Goal: Information Seeking & Learning: Learn about a topic

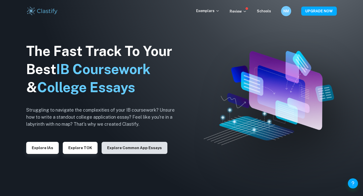
click at [127, 148] on button "Explore Common App essays" at bounding box center [135, 148] width 66 height 12
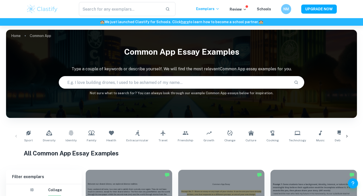
click at [90, 84] on input "text" at bounding box center [174, 82] width 231 height 14
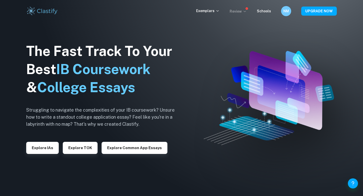
click at [234, 14] on p "Review" at bounding box center [238, 12] width 17 height 6
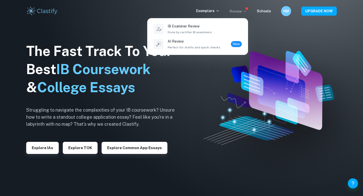
click at [235, 14] on div at bounding box center [181, 98] width 363 height 196
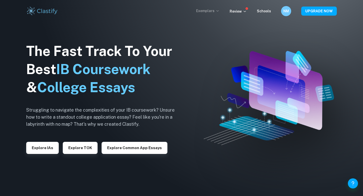
click at [220, 12] on icon at bounding box center [218, 11] width 4 height 4
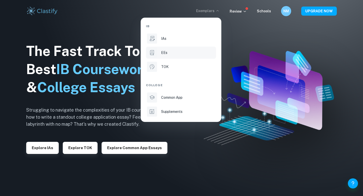
click at [177, 48] on li "EEs" at bounding box center [181, 53] width 70 height 12
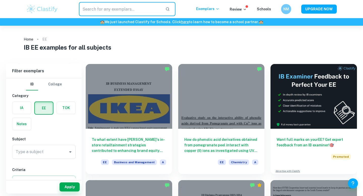
click at [122, 11] on input "text" at bounding box center [120, 9] width 83 height 14
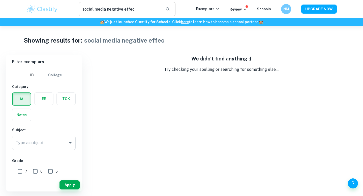
click at [140, 13] on input "social media negative effec" at bounding box center [120, 9] width 83 height 14
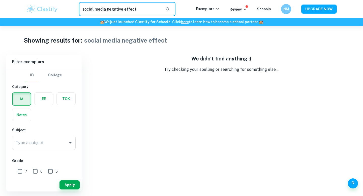
drag, startPoint x: 107, startPoint y: 10, endPoint x: 145, endPoint y: 7, distance: 38.7
click at [146, 10] on input "social media negative effect" at bounding box center [120, 9] width 83 height 14
type input "social media"
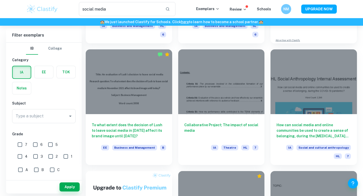
scroll to position [130, 0]
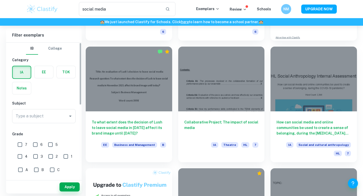
click at [30, 78] on div "IA" at bounding box center [21, 72] width 19 height 13
click at [44, 72] on label "button" at bounding box center [44, 72] width 19 height 12
click at [0, 0] on input "radio" at bounding box center [0, 0] width 0 height 0
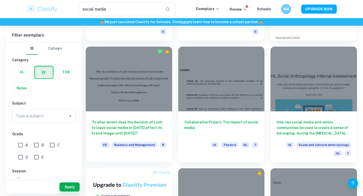
click at [20, 146] on input "A" at bounding box center [20, 145] width 10 height 10
checkbox input "true"
click at [37, 145] on input "B" at bounding box center [36, 145] width 10 height 10
checkbox input "true"
click at [58, 116] on input "Type a subject" at bounding box center [39, 117] width 51 height 10
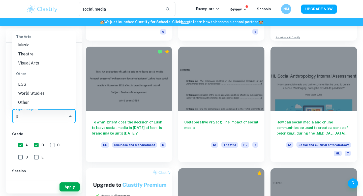
scroll to position [0, 0]
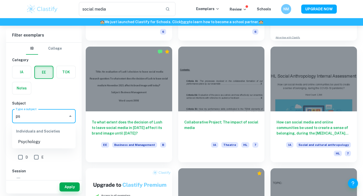
click at [38, 140] on li "Psychology" at bounding box center [44, 142] width 64 height 9
type input "Psychology"
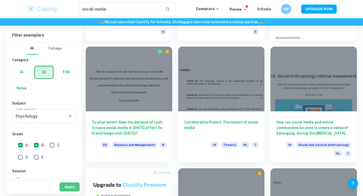
click at [71, 188] on button "Apply" at bounding box center [70, 187] width 20 height 9
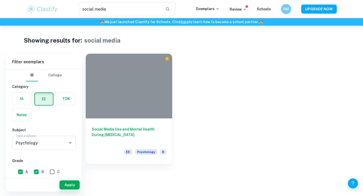
click at [132, 140] on h6 "Social Media Use and Mental Health During [MEDICAL_DATA]" at bounding box center [129, 135] width 74 height 17
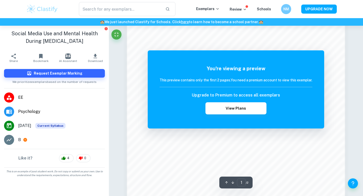
scroll to position [436, 0]
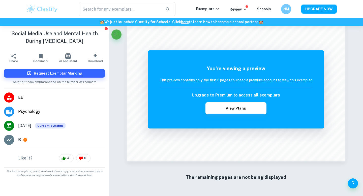
type input "social media"
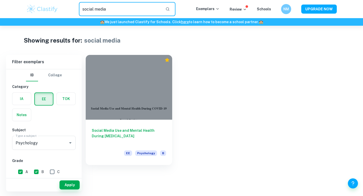
click at [124, 14] on input "social media" at bounding box center [120, 9] width 83 height 14
click at [39, 173] on input "B" at bounding box center [36, 172] width 10 height 10
checkbox input "false"
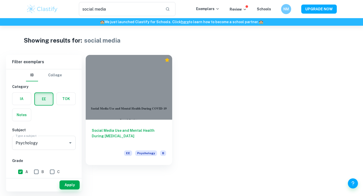
click at [14, 173] on div "A B C D E" at bounding box center [45, 177] width 66 height 24
click at [23, 174] on input "A" at bounding box center [20, 172] width 10 height 10
checkbox input "false"
click at [73, 185] on button "Apply" at bounding box center [70, 185] width 20 height 9
click at [70, 177] on div "Apply" at bounding box center [44, 183] width 76 height 15
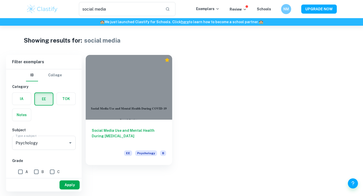
click at [71, 186] on button "Apply" at bounding box center [70, 185] width 20 height 9
click at [132, 13] on input "social media" at bounding box center [120, 9] width 83 height 14
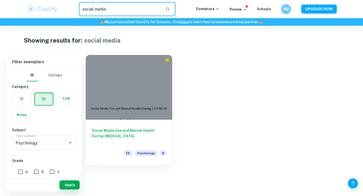
drag, startPoint x: 132, startPoint y: 13, endPoint x: 78, endPoint y: 8, distance: 54.0
click at [78, 8] on div "social media ​" at bounding box center [127, 9] width 138 height 14
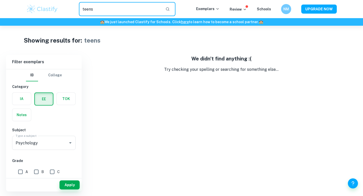
click at [97, 7] on input "teens" at bounding box center [120, 9] width 83 height 14
type input "teen"
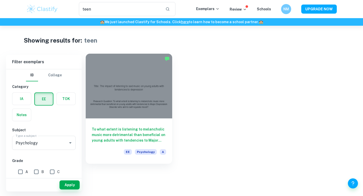
click at [137, 103] on div at bounding box center [129, 86] width 87 height 65
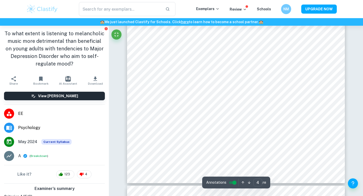
scroll to position [1159, 0]
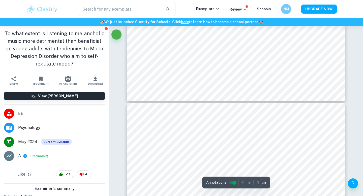
type input "5"
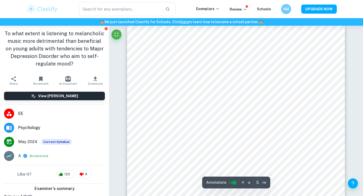
scroll to position [1320, 0]
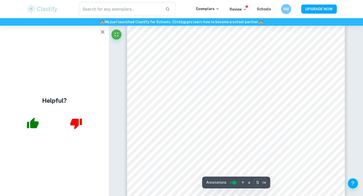
click at [103, 31] on icon "button" at bounding box center [103, 32] width 6 height 6
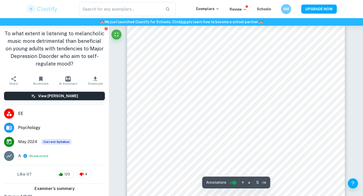
scroll to position [1322, 0]
